Goal: Check status: Check status

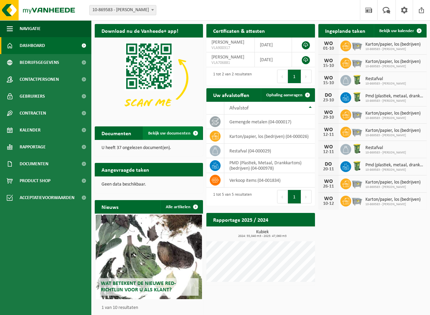
click at [162, 133] on span "Bekijk uw documenten" at bounding box center [169, 133] width 42 height 4
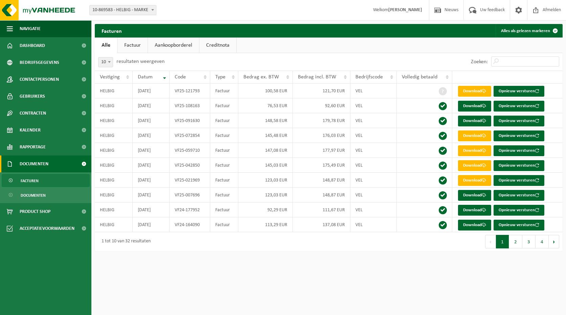
click at [310, 292] on html "Vestiging: 10-869583 - HELBIG - MARKE 10-869583 - HELBIG - MARKE Welkom CORINE …" at bounding box center [283, 157] width 566 height 315
click at [152, 275] on html "Vestiging: 10-869583 - HELBIG - MARKE 10-869583 - HELBIG - MARKE Welkom CORINE …" at bounding box center [283, 157] width 566 height 315
